Goal: Transaction & Acquisition: Purchase product/service

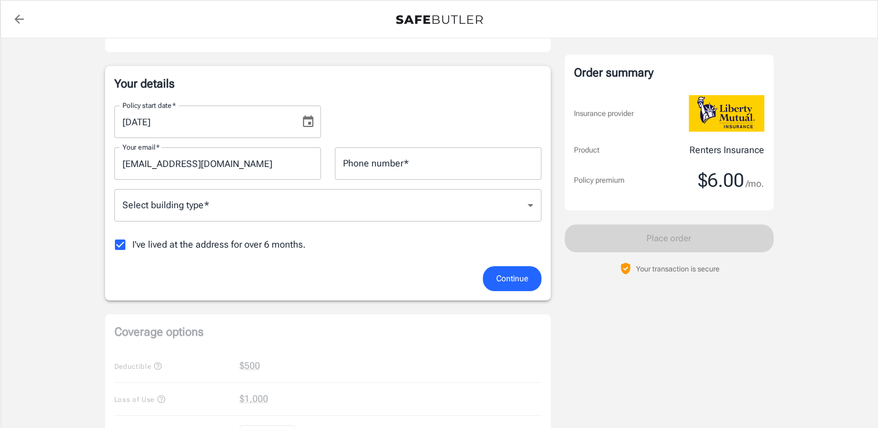
scroll to position [166, 0]
click at [458, 194] on body "Policy premium $ 6.00 /mo Liberty Mutual Renters Insurance [STREET_ADDRESS] You…" at bounding box center [439, 382] width 878 height 1097
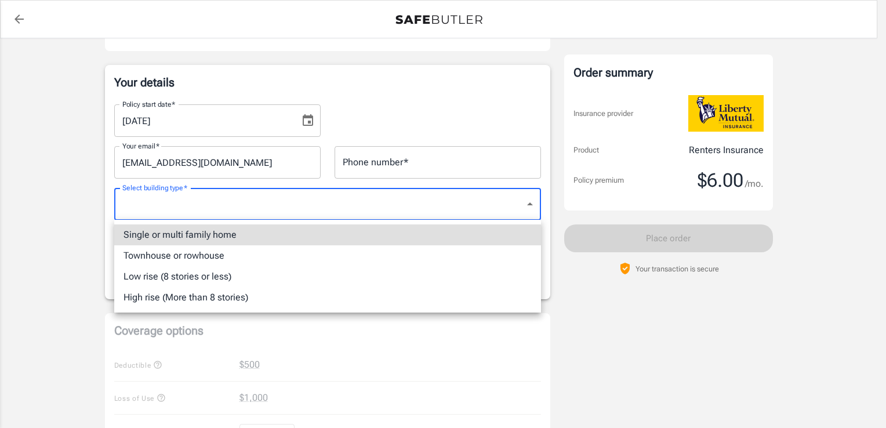
click at [355, 232] on li "Single or multi family home" at bounding box center [327, 234] width 427 height 21
type input "singlefamily"
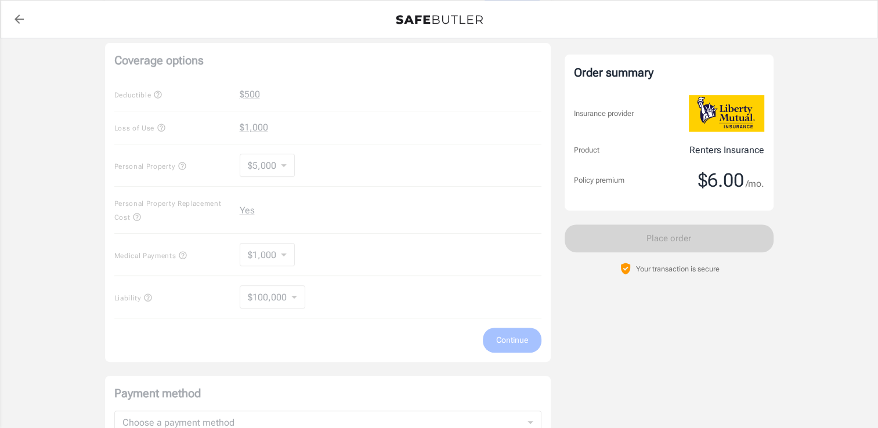
scroll to position [436, 0]
click at [355, 232] on div "Coverage options Deductible $500 Loss of Use $1,000 Personal Property $5,000 50…" at bounding box center [327, 202] width 445 height 319
click at [519, 300] on div "Coverage options Deductible $500 Loss of Use $1,000 Personal Property $5,000 50…" at bounding box center [327, 202] width 445 height 319
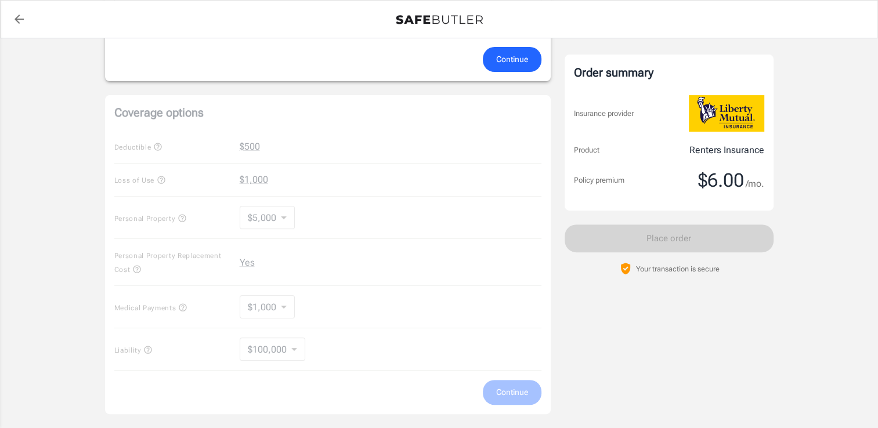
scroll to position [378, 0]
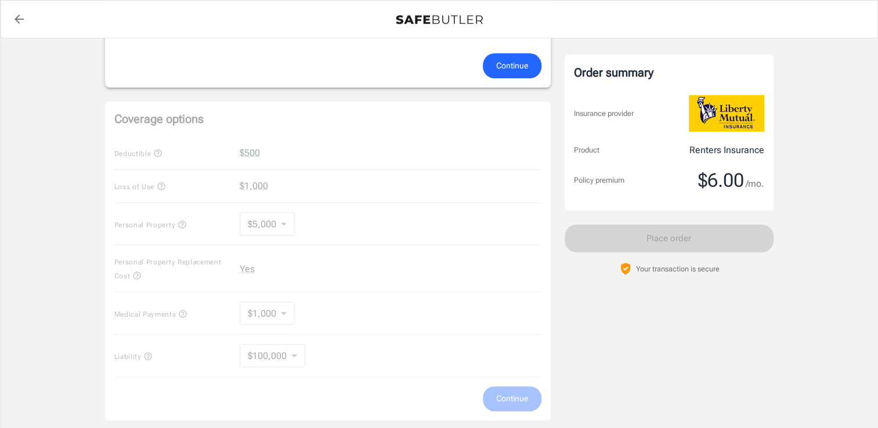
click at [255, 221] on div "Coverage options Deductible $500 Loss of Use $1,000 Personal Property $5,000 50…" at bounding box center [327, 261] width 445 height 319
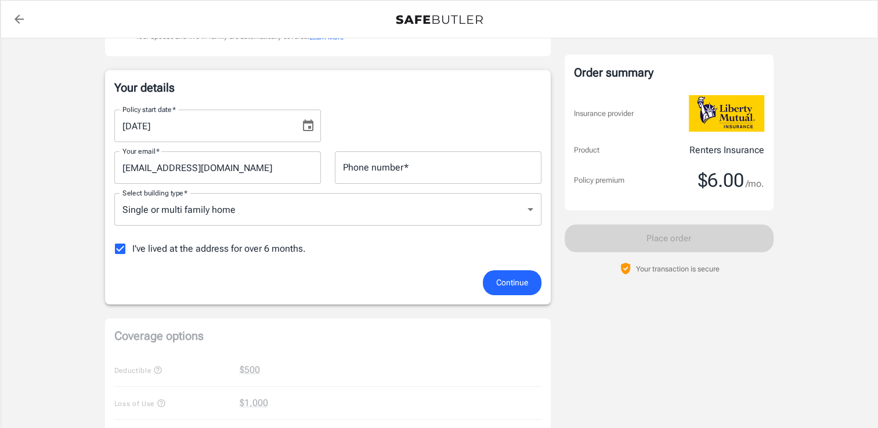
scroll to position [160, 0]
click at [235, 246] on span "I've lived at the address for over 6 months." at bounding box center [218, 249] width 173 height 14
click at [132, 246] on input "I've lived at the address for over 6 months." at bounding box center [120, 249] width 24 height 24
checkbox input "false"
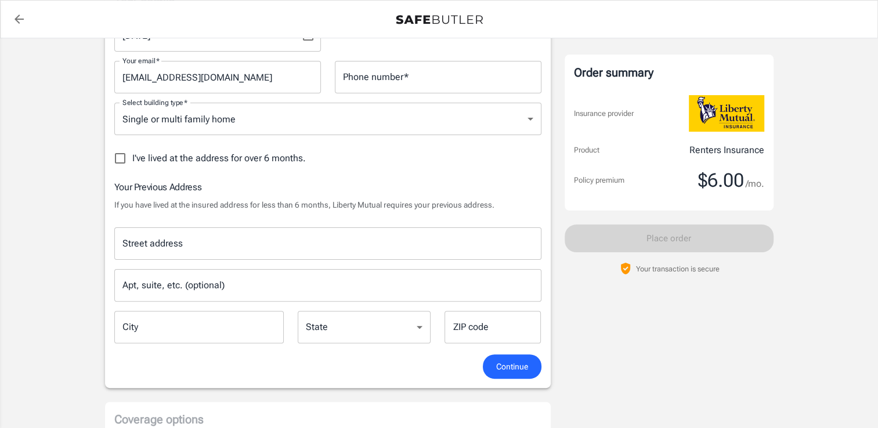
scroll to position [252, 0]
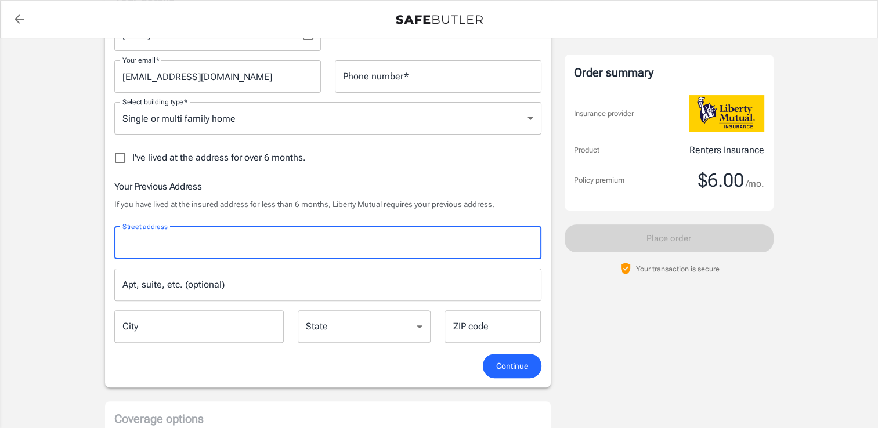
click at [262, 235] on input "Street address" at bounding box center [327, 243] width 416 height 22
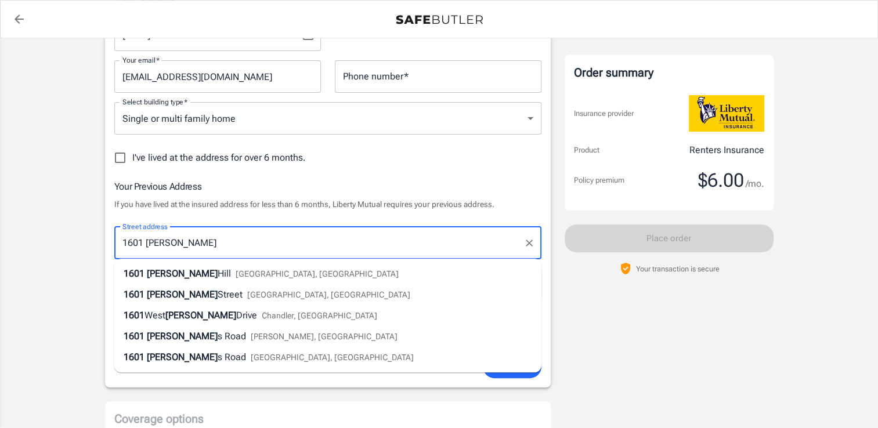
click at [235, 271] on span "[GEOGRAPHIC_DATA], [GEOGRAPHIC_DATA]" at bounding box center [316, 273] width 163 height 9
type input "1601 [PERSON_NAME][GEOGRAPHIC_DATA][PERSON_NAME]"
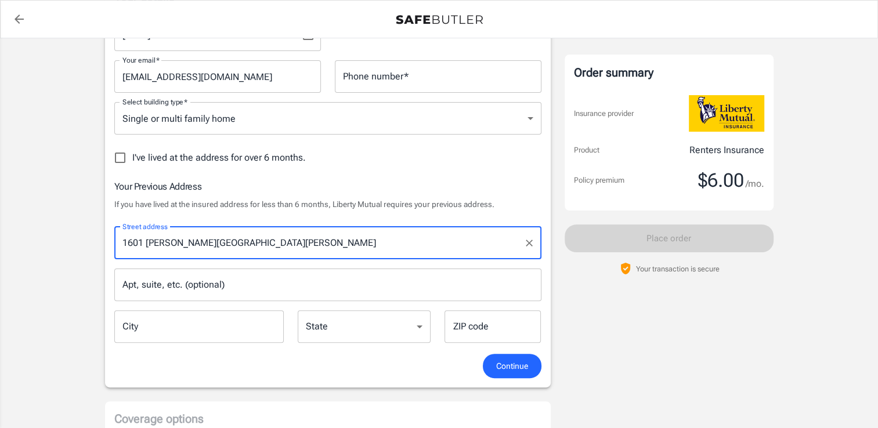
type input "[PERSON_NAME]"
select select "NY"
type input "14580"
type input "1601 [PERSON_NAME][GEOGRAPHIC_DATA][PERSON_NAME]"
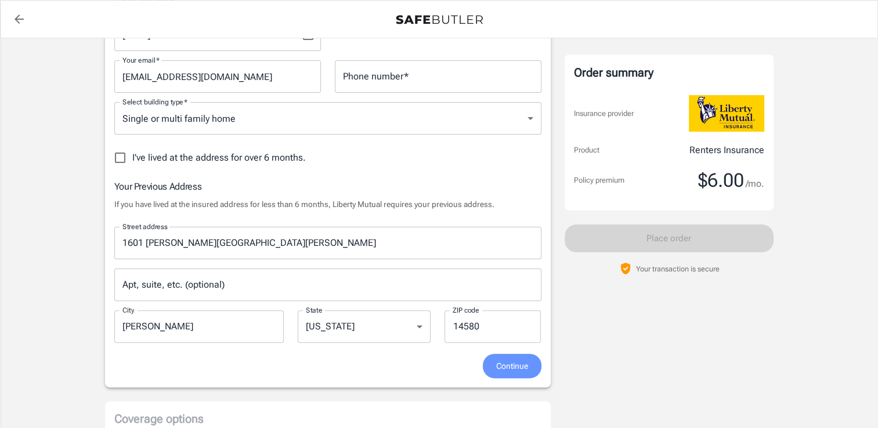
click at [504, 363] on span "Continue" at bounding box center [512, 366] width 32 height 15
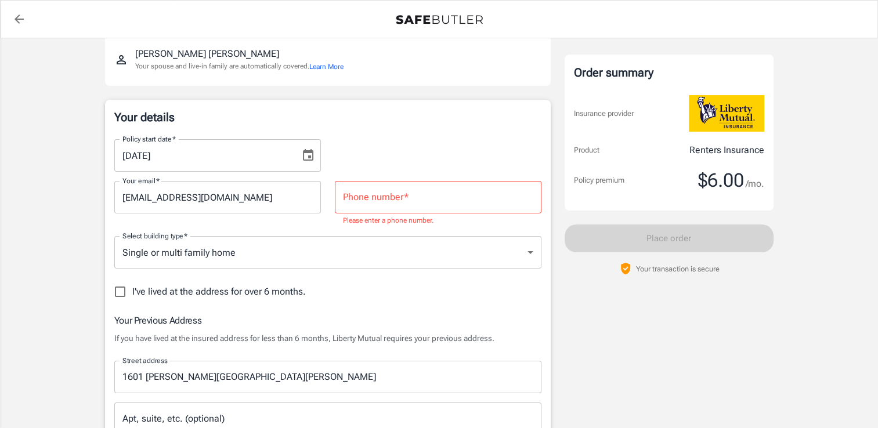
scroll to position [114, 0]
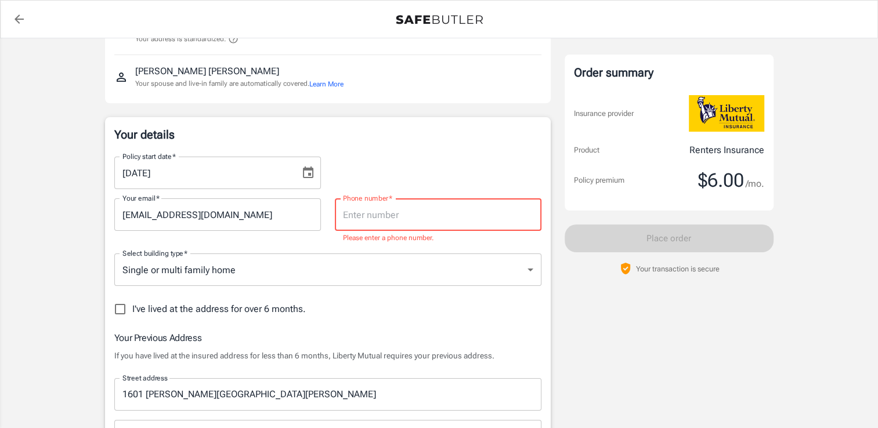
click at [394, 212] on input "Phone number   *" at bounding box center [438, 214] width 206 height 32
type input "5852007280"
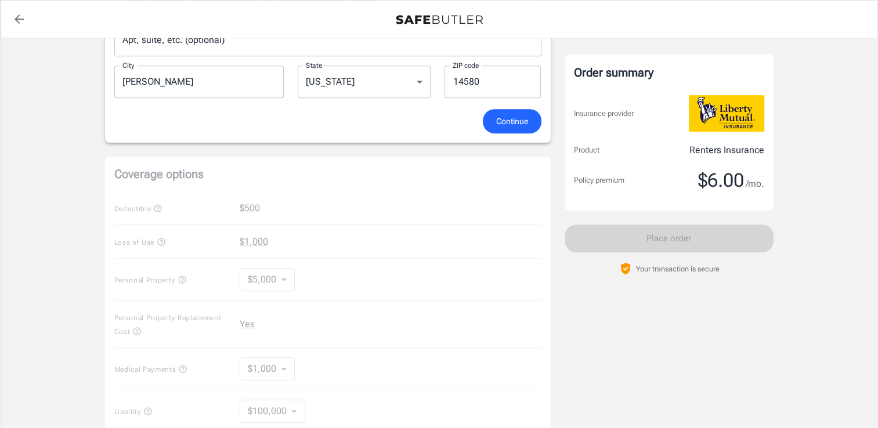
scroll to position [497, 0]
click at [510, 126] on span "Continue" at bounding box center [512, 121] width 32 height 15
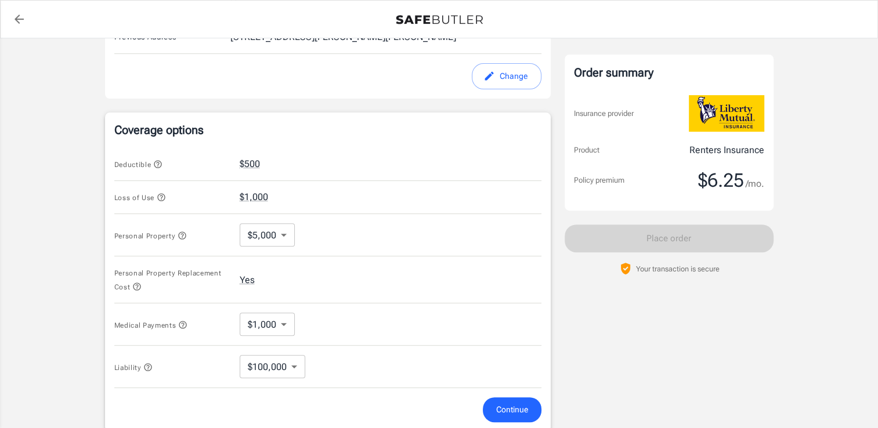
scroll to position [466, 0]
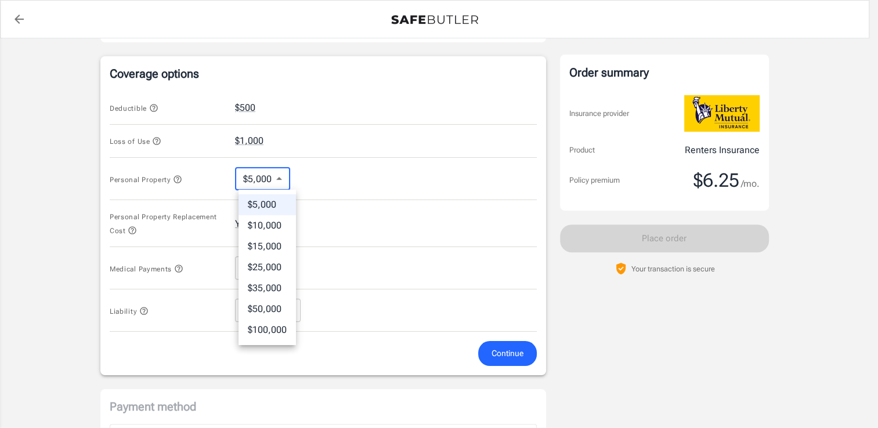
click at [269, 171] on body "Policy premium $ 6.25 /mo Liberty Mutual Renters Insurance [STREET_ADDRESS] You…" at bounding box center [439, 104] width 878 height 1140
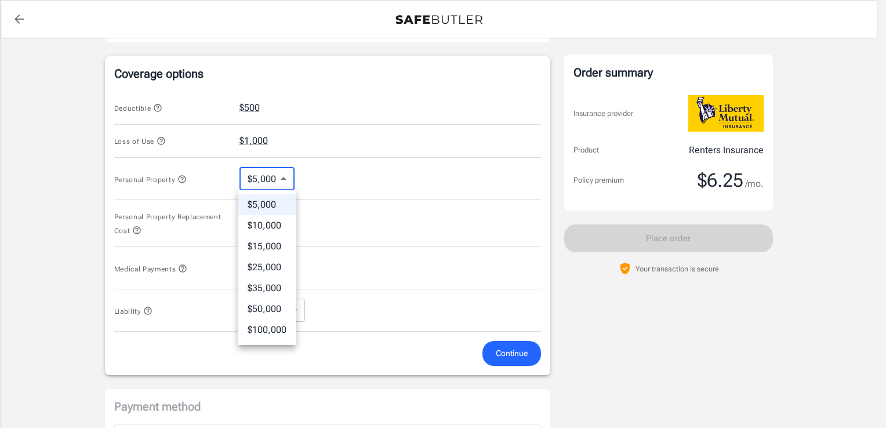
click at [258, 247] on li "$15,000" at bounding box center [266, 246] width 57 height 21
type input "15000"
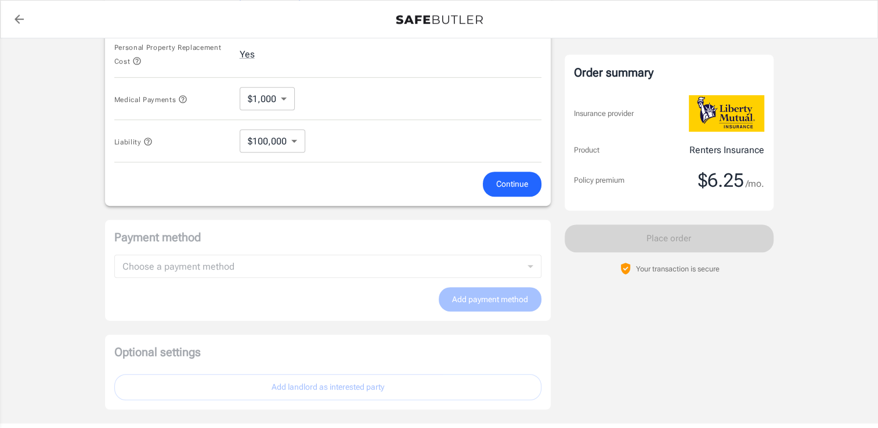
scroll to position [644, 0]
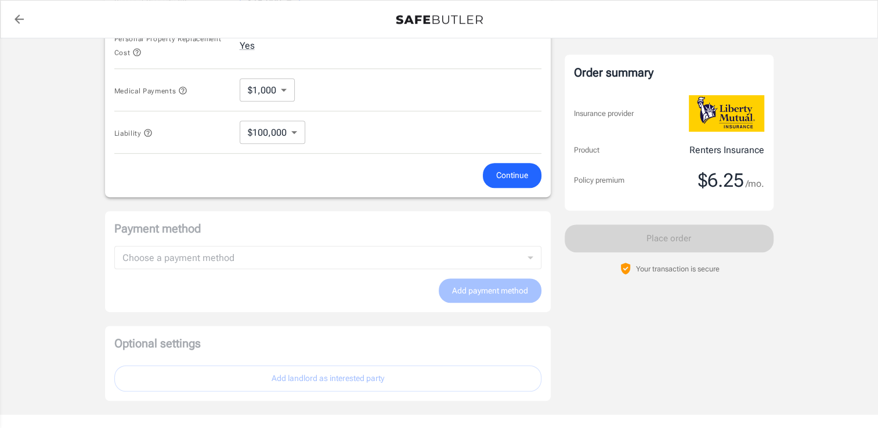
click at [347, 268] on div "Payment method Choose a payment method ​ Choose a payment method Add payment me…" at bounding box center [327, 262] width 445 height 102
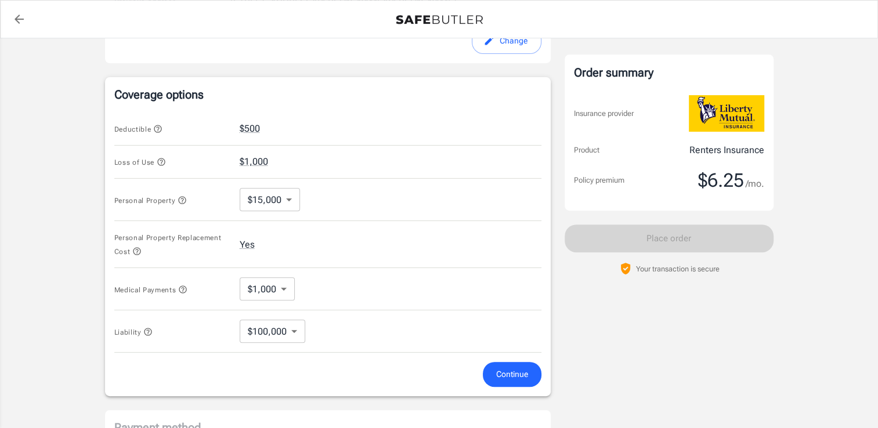
scroll to position [447, 0]
click at [255, 126] on button "$500" at bounding box center [250, 128] width 20 height 14
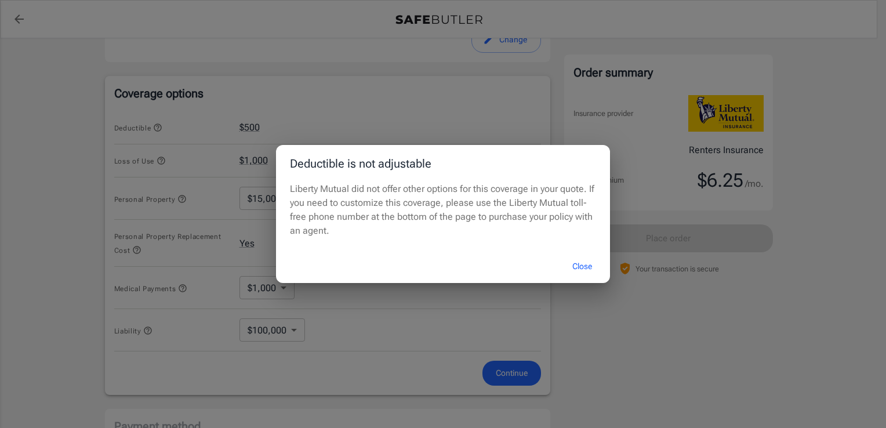
click at [573, 262] on button "Close" at bounding box center [582, 266] width 46 height 25
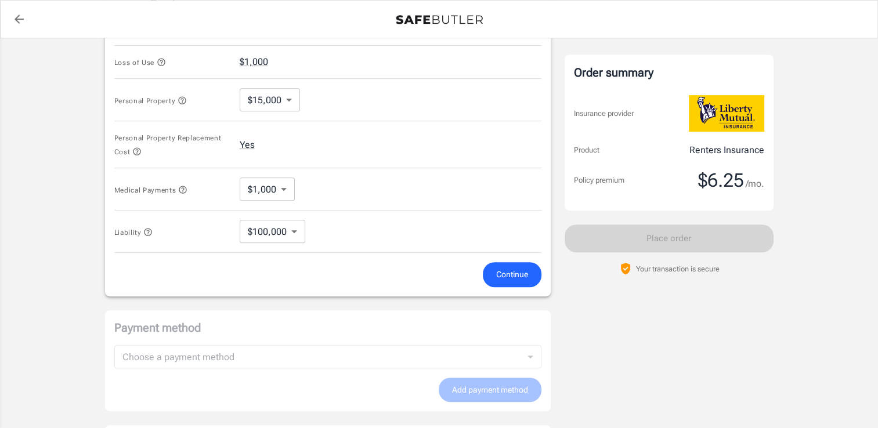
scroll to position [554, 0]
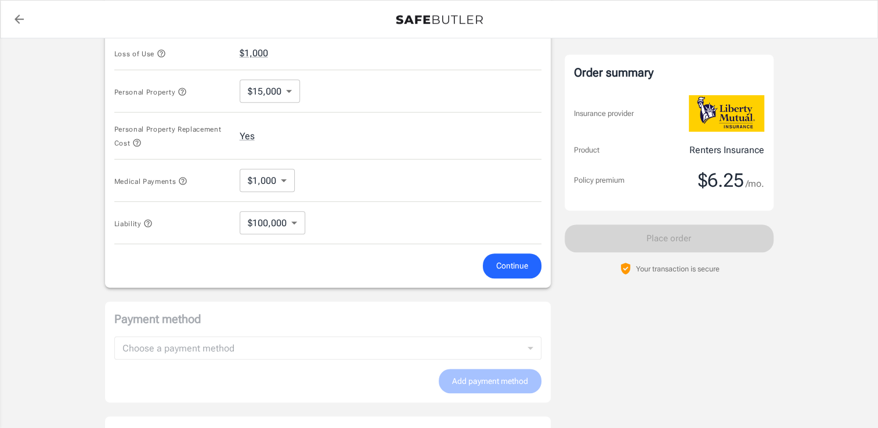
click at [260, 230] on body "Policy premium $ 6.25 /mo Liberty Mutual Renters Insurance [STREET_ADDRESS] You…" at bounding box center [439, 16] width 878 height 1140
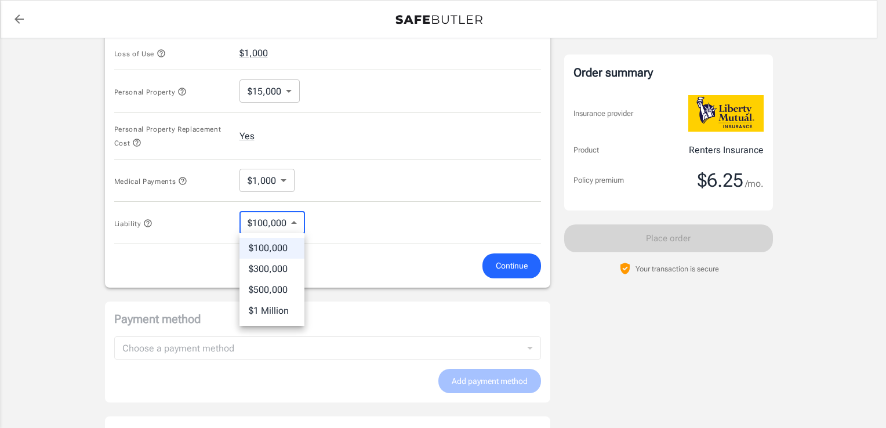
click at [259, 314] on li "$1 Million" at bounding box center [272, 310] width 65 height 21
type input "1MIL"
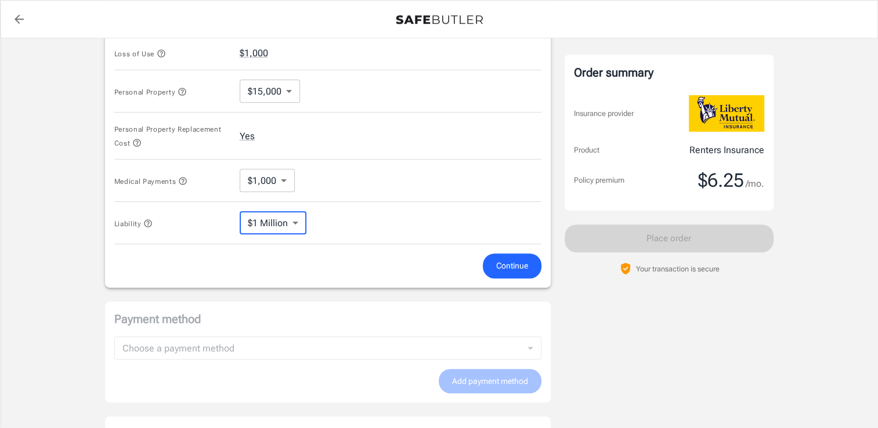
click at [343, 226] on div "Liability $1 Million 1MIL ​" at bounding box center [327, 223] width 427 height 42
click at [515, 270] on span "Continue" at bounding box center [512, 266] width 32 height 15
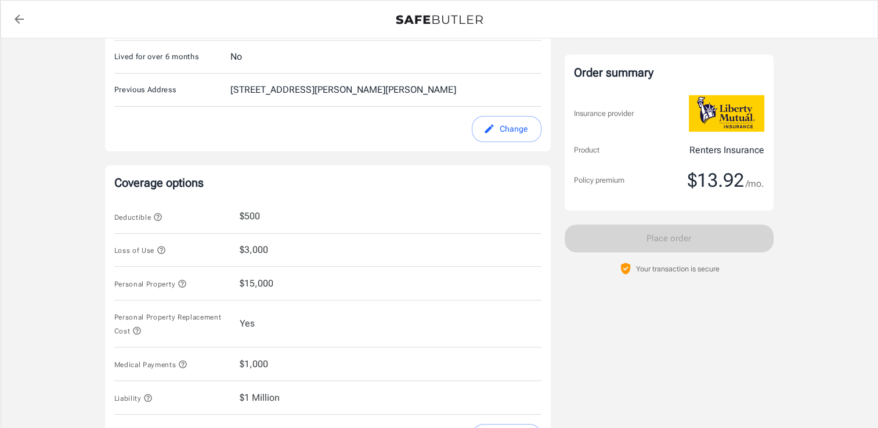
scroll to position [358, 0]
click at [431, 202] on div "Deductible $500" at bounding box center [327, 217] width 427 height 34
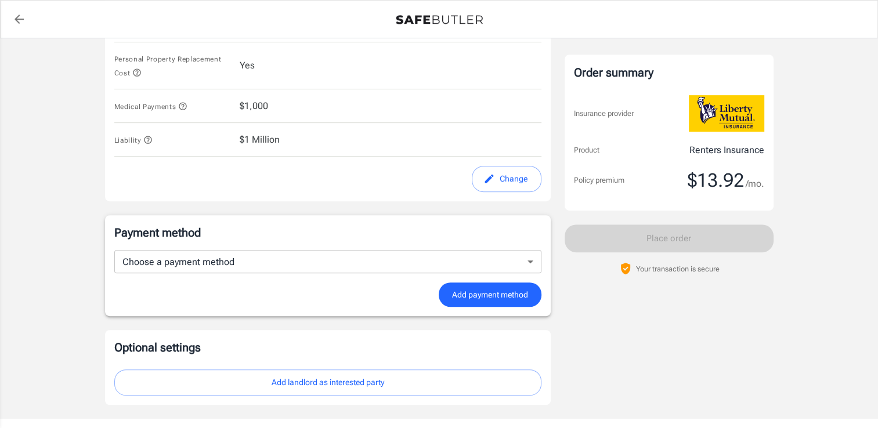
scroll to position [686, 0]
